Goal: Communication & Community: Ask a question

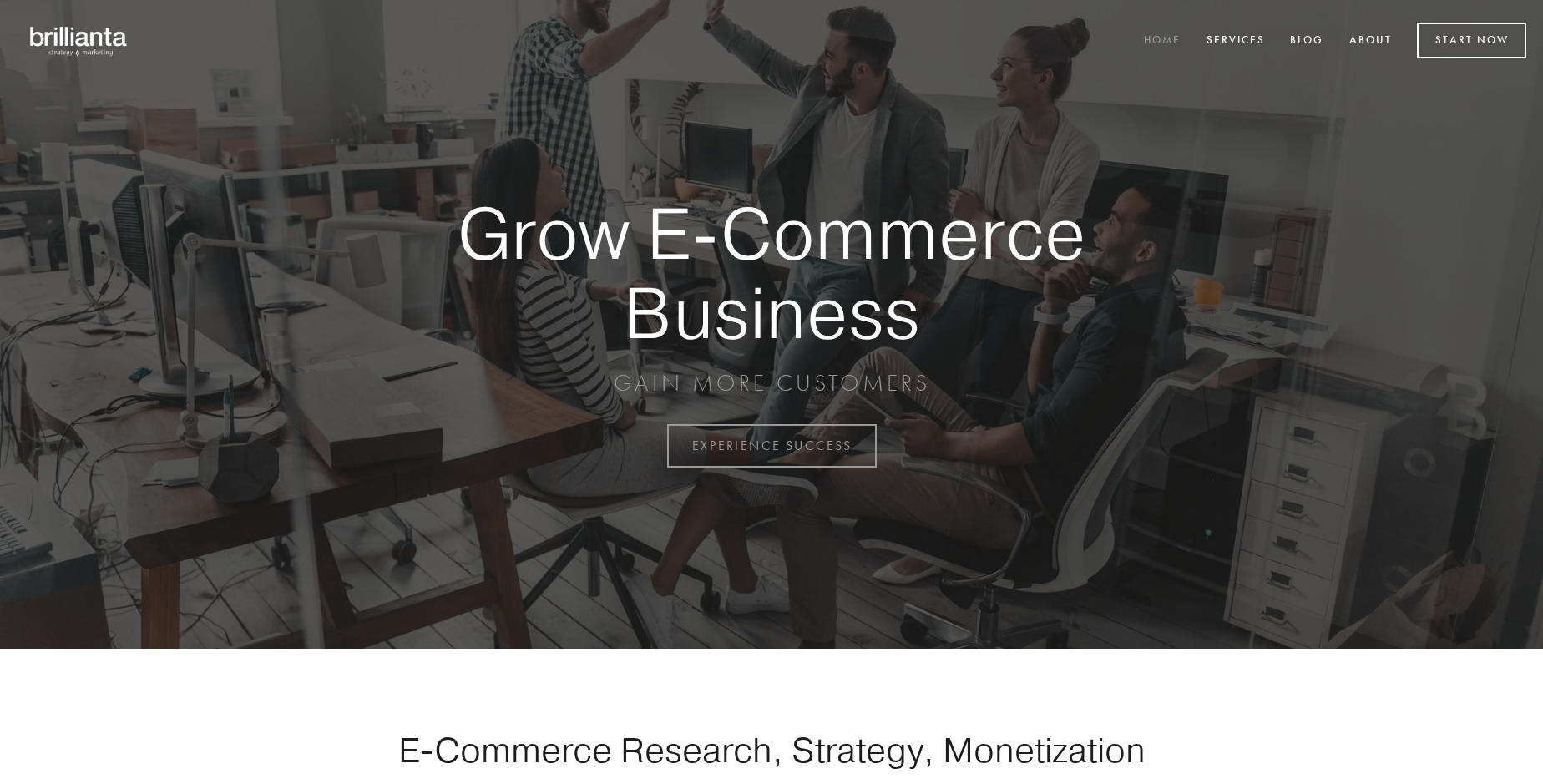
scroll to position [4377, 0]
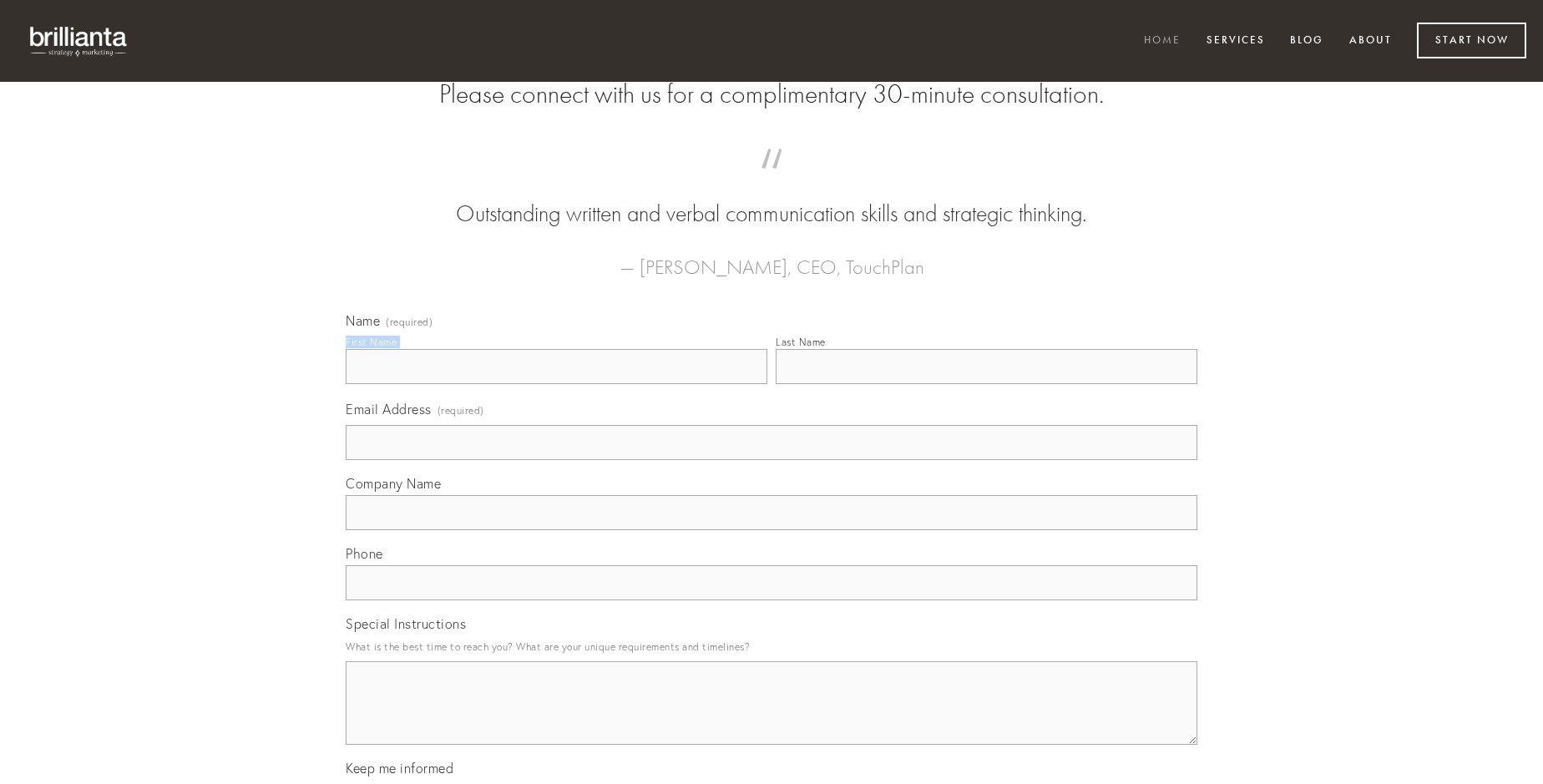
type input "[PERSON_NAME]"
click at [986, 384] on input "Last Name" at bounding box center [986, 366] width 421 height 35
type input "[PERSON_NAME]"
click at [772, 460] on input "Email Address (required)" at bounding box center [771, 442] width 851 height 35
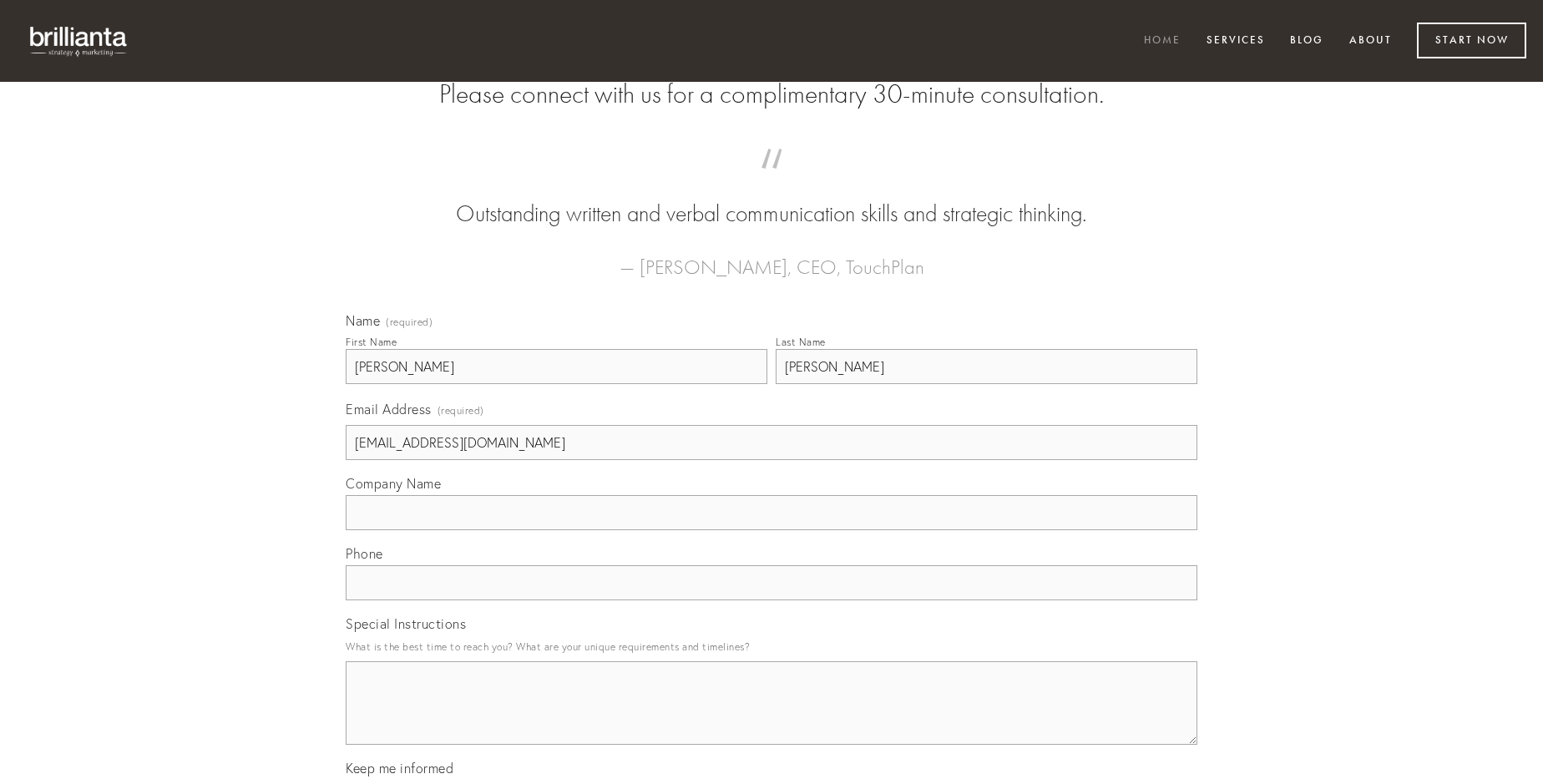
type input "[EMAIL_ADDRESS][DOMAIN_NAME]"
click at [772, 530] on input "Company Name" at bounding box center [771, 512] width 851 height 35
type input "alias"
click at [772, 600] on input "text" at bounding box center [771, 583] width 851 height 35
click at [772, 718] on textarea "Special Instructions" at bounding box center [771, 703] width 851 height 84
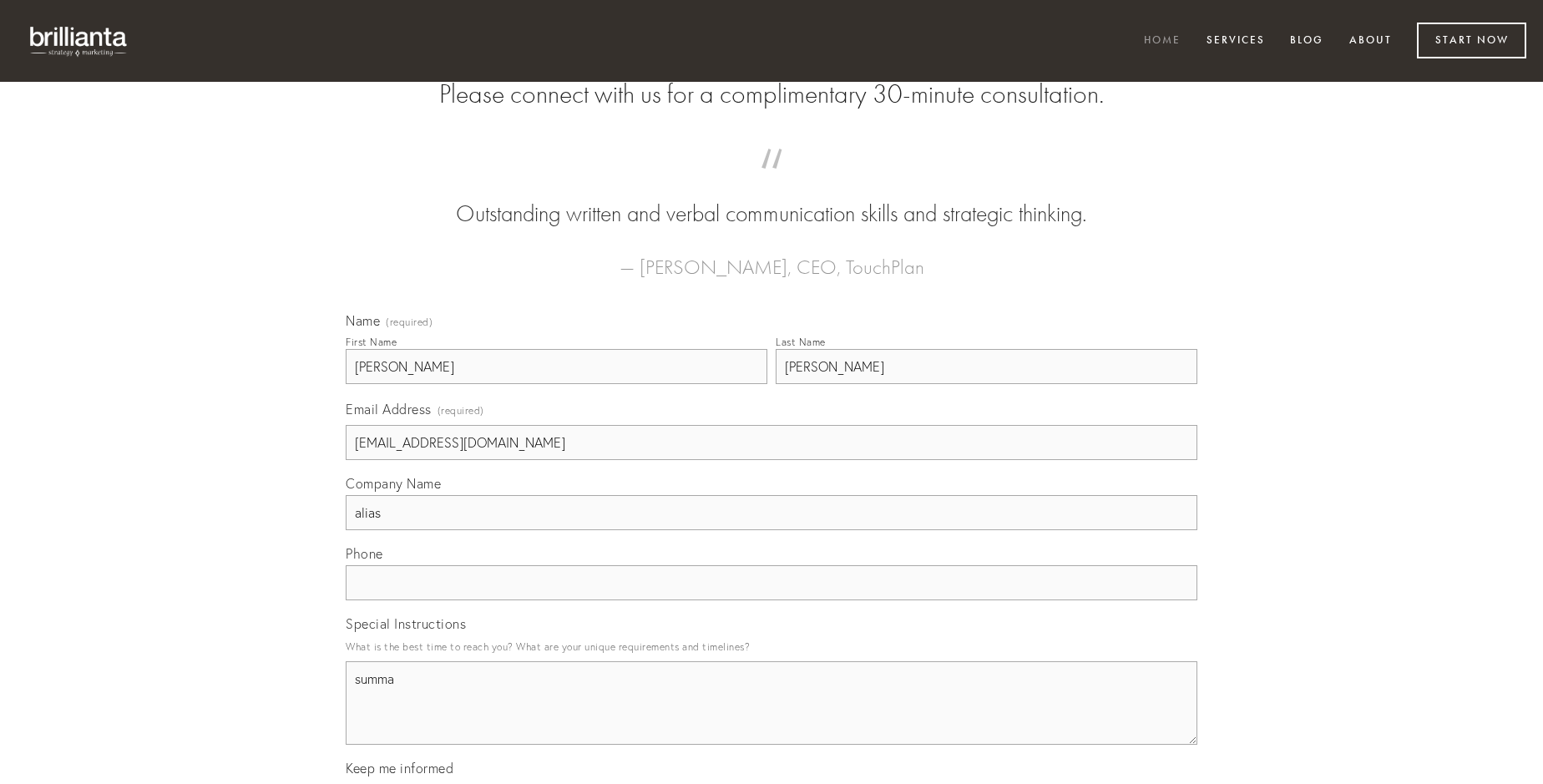
type textarea "summa"
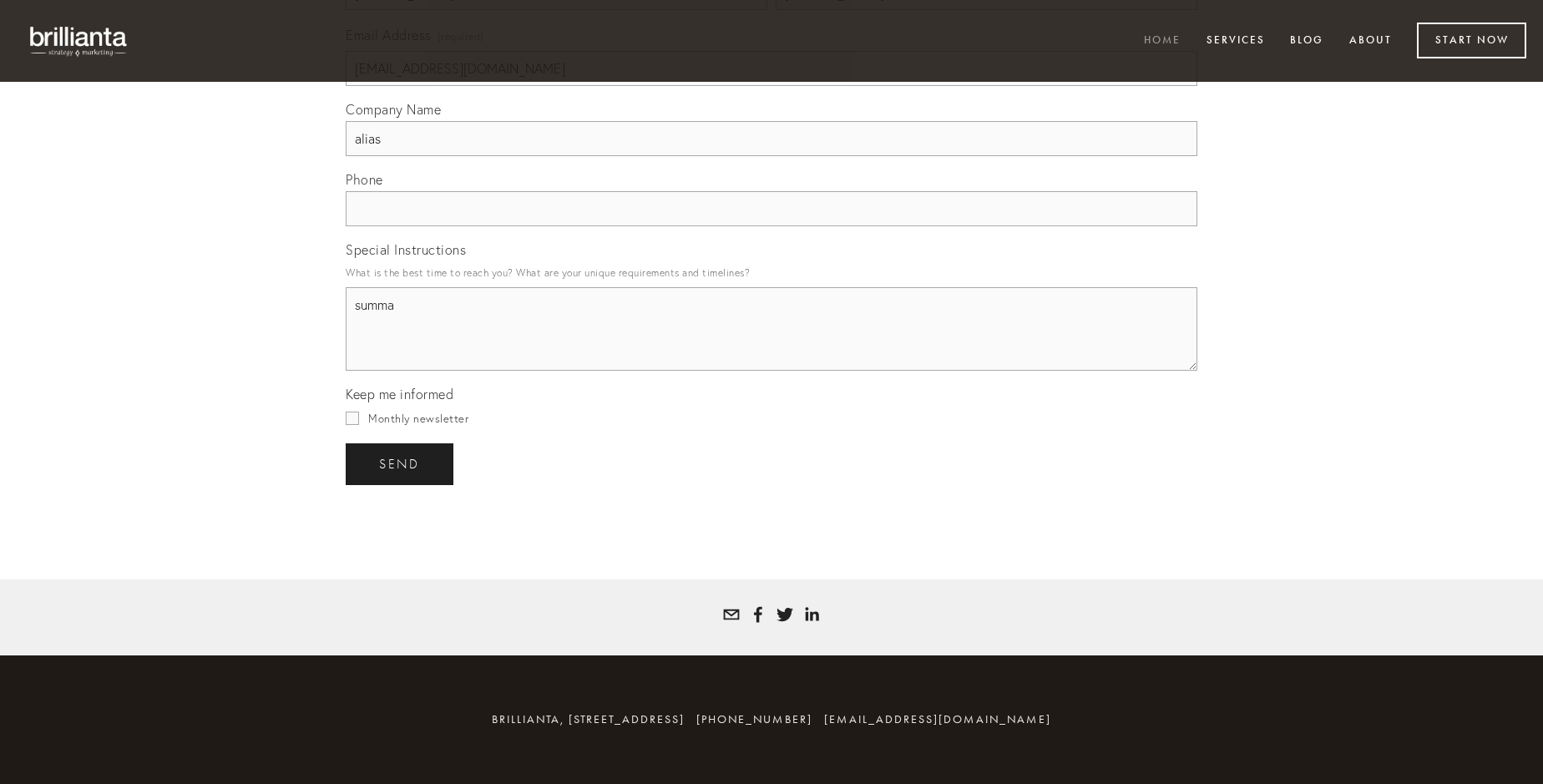
click at [401, 464] on span "send" at bounding box center [399, 464] width 41 height 15
